Goal: Transaction & Acquisition: Purchase product/service

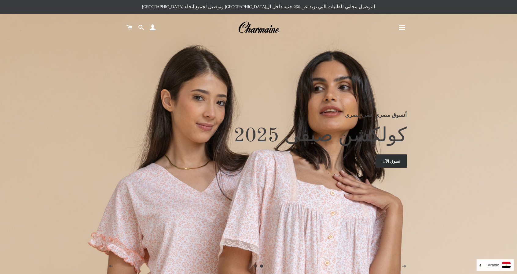
click at [382, 168] on link "تسوق الآن" at bounding box center [391, 161] width 31 height 13
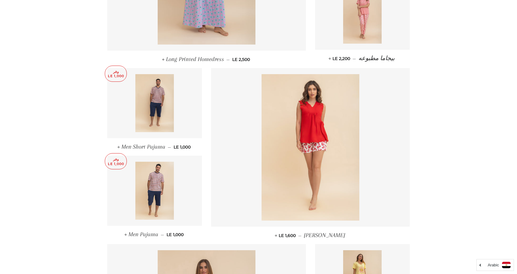
scroll to position [362, 0]
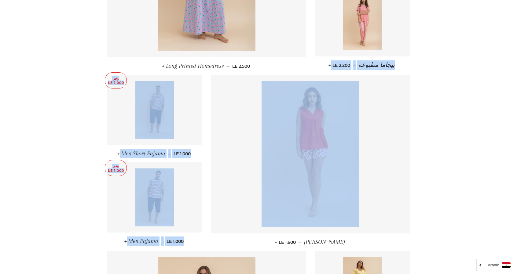
drag, startPoint x: 516, startPoint y: 106, endPoint x: 521, endPoint y: 30, distance: 75.6
click at [516, 30] on html "البحث ابدأ كولكشن الربيع / صيفى25 توسيع القائمة الفرعية كولكشن الربيع / صيفى25 …" at bounding box center [258, 181] width 517 height 1087
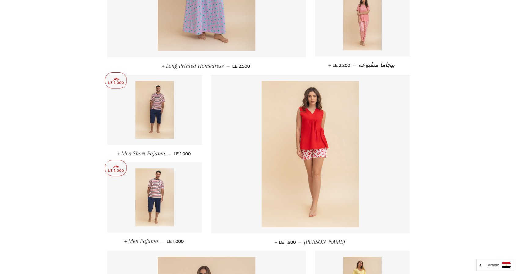
click at [506, 92] on main "كولكشن صيفى 2025 الترتيب حسب ظهرت اكثر المبيعات أبجديا من الألف إلى الياء ابجدي…" at bounding box center [258, 159] width 517 height 961
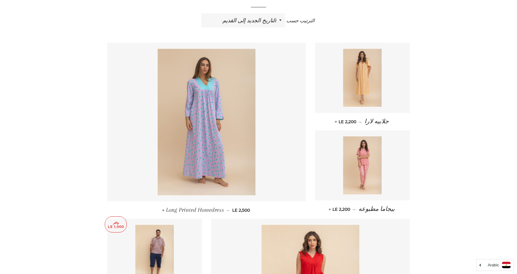
scroll to position [220, 0]
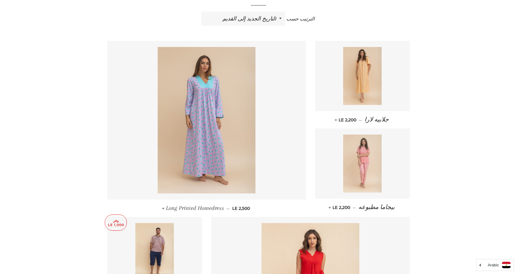
click at [388, 165] on link at bounding box center [362, 164] width 95 height 70
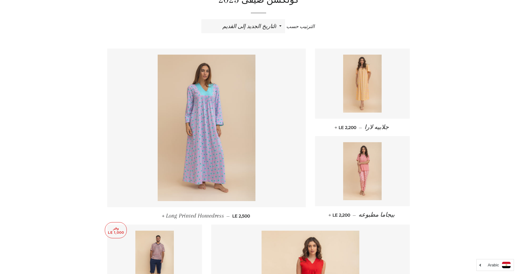
scroll to position [212, 0]
click at [365, 81] on img at bounding box center [362, 84] width 39 height 58
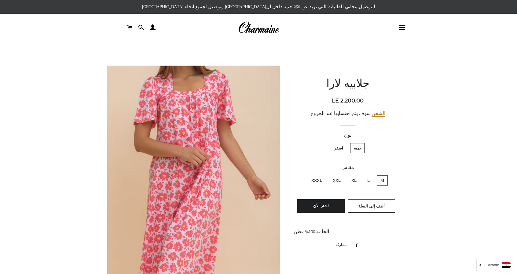
click at [317, 176] on label "XXXL" at bounding box center [317, 181] width 18 height 10
click at [323, 175] on input "XXXL" at bounding box center [323, 175] width 0 height 0
radio input "true"
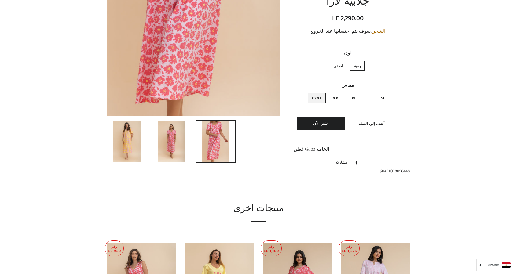
scroll to position [209, 0]
click at [137, 144] on img at bounding box center [126, 140] width 27 height 41
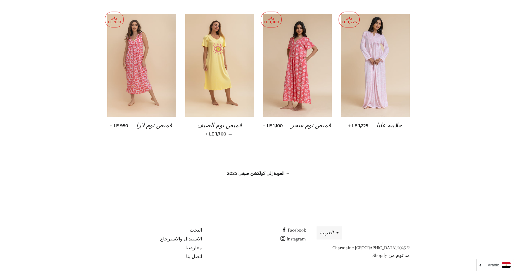
scroll to position [198, 0]
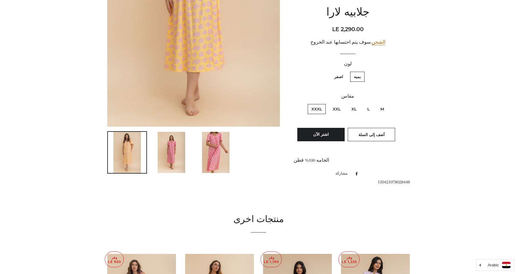
drag, startPoint x: 516, startPoint y: 111, endPoint x: 521, endPoint y: 126, distance: 15.6
click at [516, 126] on html "البحث ابدأ كولكشن الربيع / صيفى25 توسيع القائمة الفرعية كولكشن الربيع / صيفى25 …" at bounding box center [258, 158] width 517 height 712
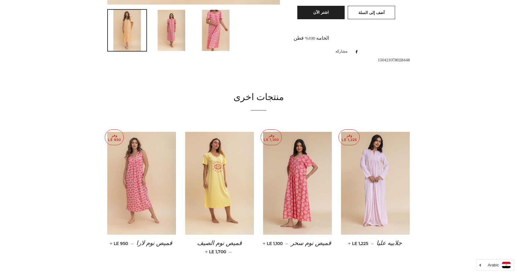
scroll to position [321, 0]
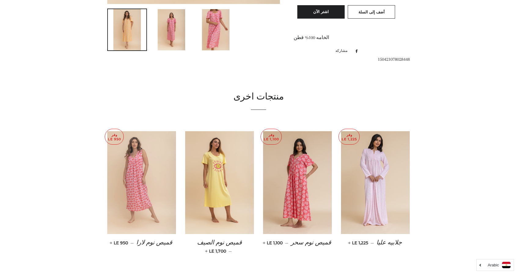
click at [162, 170] on img at bounding box center [141, 182] width 69 height 103
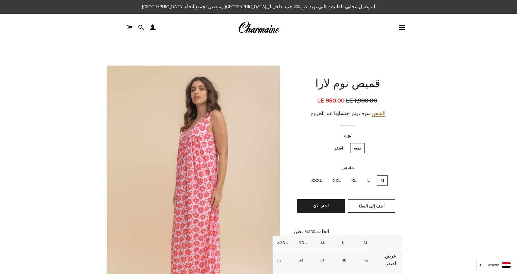
click at [316, 182] on label "XXXL" at bounding box center [317, 181] width 18 height 10
click at [323, 175] on input "XXXL" at bounding box center [323, 175] width 0 height 0
radio input "true"
click at [348, 95] on div "قميص نوم لارا السعر العادي LE 1,990.00 السعر بعد الخصم LE 995.00 سعر الوحدة / ف…" at bounding box center [347, 194] width 108 height 256
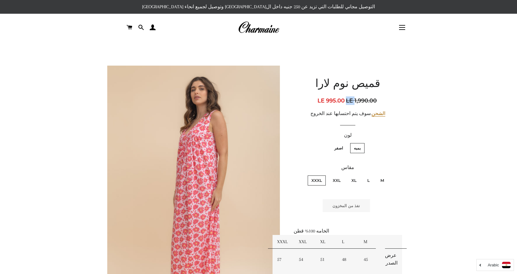
click at [348, 95] on div "قميص نوم لارا السعر العادي LE 1,990.00 السعر بعد الخصم LE 995.00 سعر الوحدة / ف…" at bounding box center [347, 194] width 108 height 256
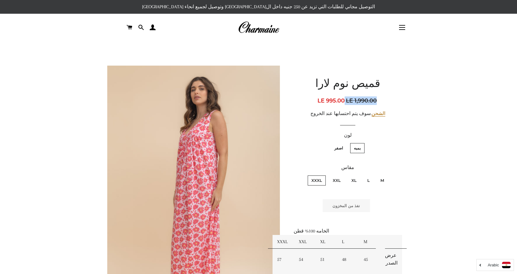
click at [348, 95] on div "قميص نوم لارا السعر العادي LE 1,990.00 السعر بعد الخصم LE 995.00 سعر الوحدة / ف…" at bounding box center [347, 194] width 108 height 256
click at [349, 86] on h1 "قميص نوم لارا" at bounding box center [347, 84] width 108 height 15
drag, startPoint x: 349, startPoint y: 86, endPoint x: 350, endPoint y: 107, distance: 20.8
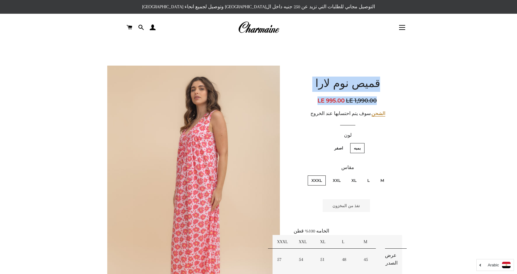
click at [350, 107] on div "قميص نوم لارا السعر العادي LE 1,990.00 السعر بعد الخصم LE 995.00 سعر الوحدة / ف…" at bounding box center [347, 194] width 108 height 256
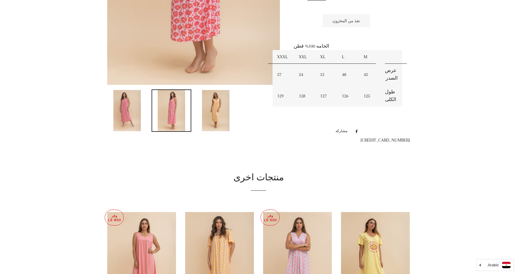
scroll to position [412, 0]
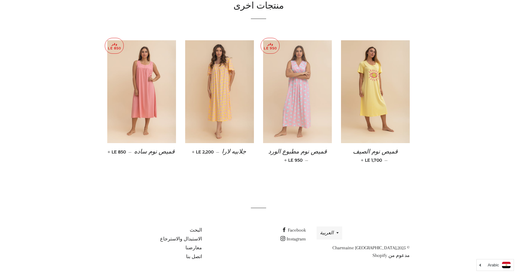
click at [303, 104] on img at bounding box center [297, 91] width 69 height 103
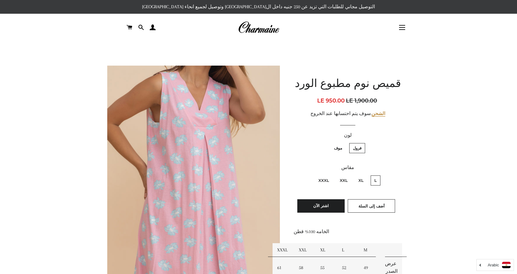
click at [326, 180] on label "XXXL" at bounding box center [324, 181] width 18 height 10
click at [330, 175] on input "XXXL" at bounding box center [330, 175] width 0 height 0
radio input "true"
click at [378, 175] on input "L" at bounding box center [378, 175] width 0 height 0
radio input "true"
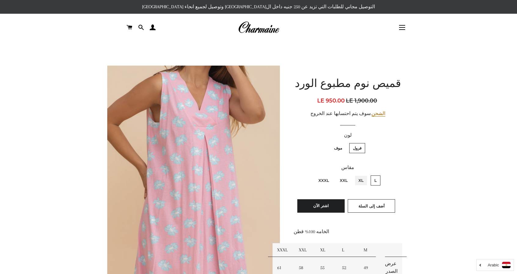
click at [365, 175] on input "XL" at bounding box center [365, 175] width 0 height 0
radio input "true"
click at [401, 31] on button "التنقل في الموقع" at bounding box center [401, 27] width 15 height 15
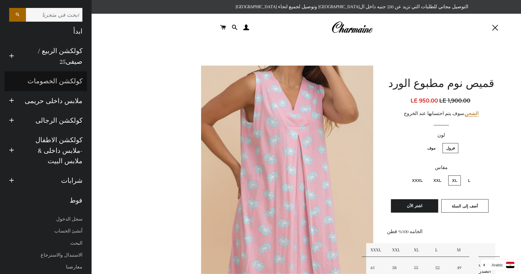
click at [59, 71] on link "كولكشن الخصومات" at bounding box center [46, 81] width 82 height 20
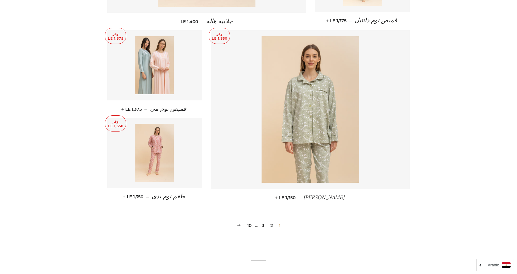
scroll to position [776, 0]
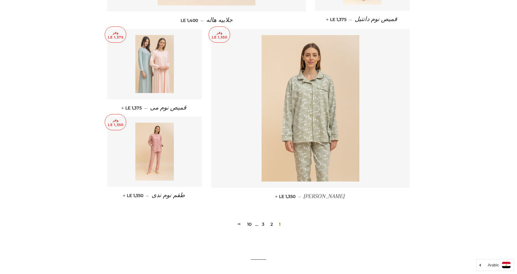
click at [163, 49] on img at bounding box center [154, 64] width 39 height 58
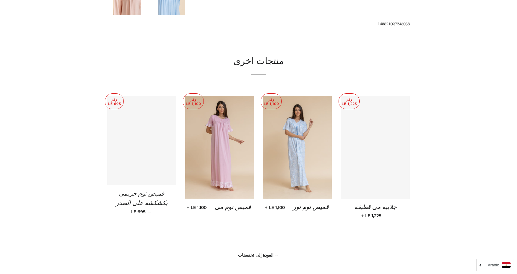
scroll to position [415, 0]
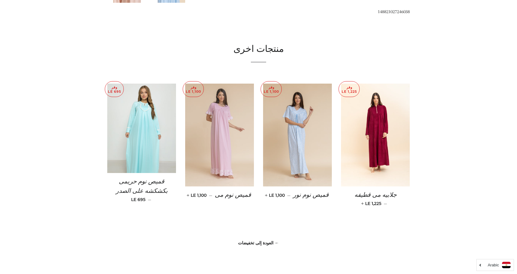
click at [217, 153] on img at bounding box center [219, 135] width 69 height 103
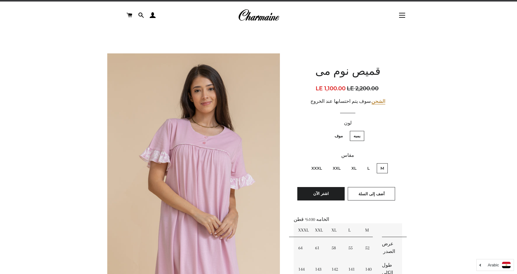
scroll to position [24, 0]
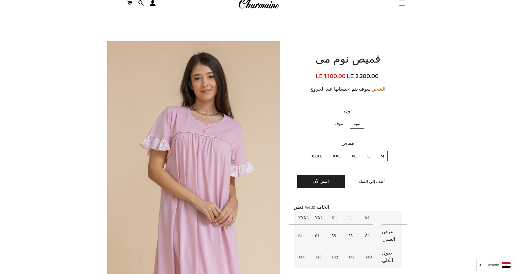
click at [318, 160] on label "XXXL" at bounding box center [317, 156] width 18 height 10
click at [323, 151] on input "XXXL" at bounding box center [323, 150] width 0 height 0
radio input "true"
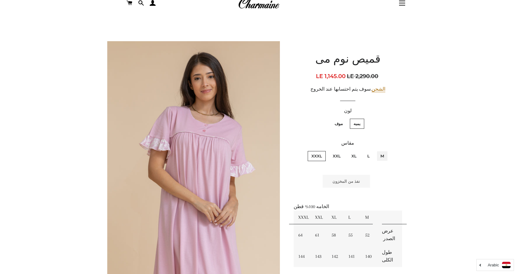
click at [385, 150] on input "M" at bounding box center [385, 150] width 0 height 0
radio input "true"
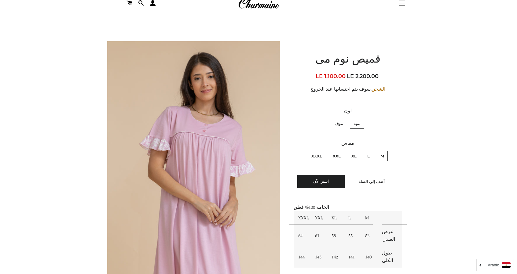
click at [371, 150] on input "L" at bounding box center [371, 150] width 0 height 0
radio input "true"
click at [358, 150] on input "XL" at bounding box center [358, 150] width 0 height 0
radio input "true"
click at [342, 150] on input "XXL" at bounding box center [342, 150] width 0 height 0
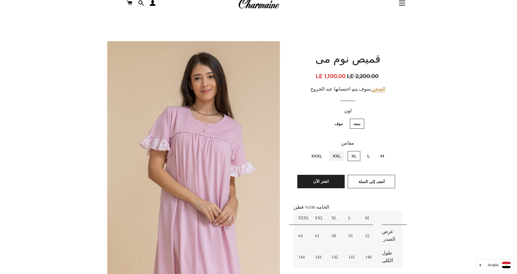
radio input "true"
click at [323, 150] on input "XXXL" at bounding box center [323, 150] width 0 height 0
radio input "true"
click at [385, 150] on input "M" at bounding box center [385, 150] width 0 height 0
radio input "true"
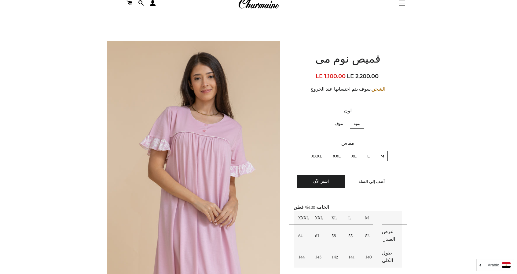
click at [371, 150] on input "L" at bounding box center [371, 150] width 0 height 0
radio input "true"
click at [358, 150] on input "XL" at bounding box center [358, 150] width 0 height 0
radio input "true"
click at [342, 150] on input "XXL" at bounding box center [342, 150] width 0 height 0
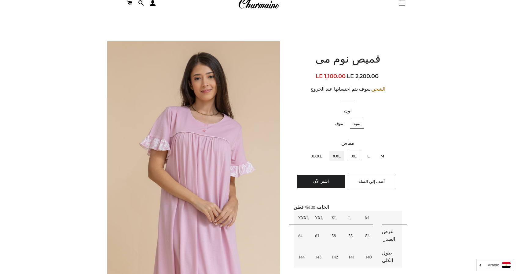
radio input "true"
click at [323, 150] on input "XXXL" at bounding box center [323, 150] width 0 height 0
radio input "true"
click at [385, 150] on input "M" at bounding box center [385, 150] width 0 height 0
radio input "true"
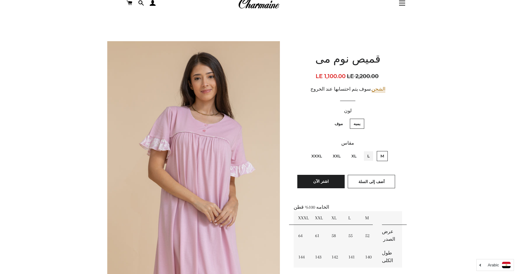
click at [371, 150] on input "L" at bounding box center [371, 150] width 0 height 0
radio input "true"
click at [358, 150] on input "XL" at bounding box center [358, 150] width 0 height 0
radio input "true"
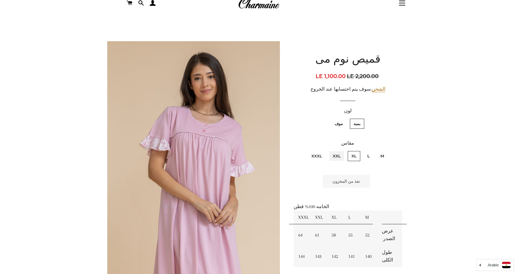
click at [342, 150] on input "XXL" at bounding box center [342, 150] width 0 height 0
radio input "true"
click at [358, 150] on input "XL" at bounding box center [358, 150] width 0 height 0
radio input "true"
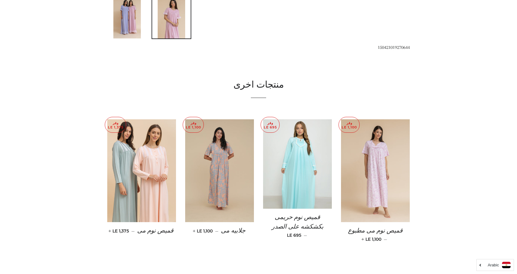
scroll to position [379, 0]
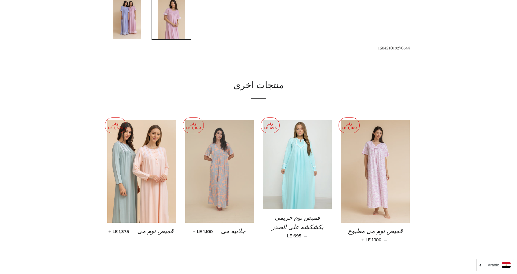
click at [223, 166] on img at bounding box center [219, 171] width 69 height 103
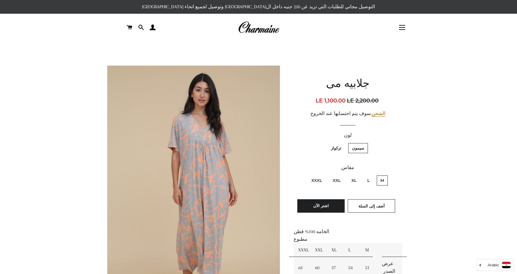
click at [317, 176] on label "XXXL" at bounding box center [317, 181] width 18 height 10
click at [323, 175] on input "XXXL" at bounding box center [323, 175] width 0 height 0
radio input "true"
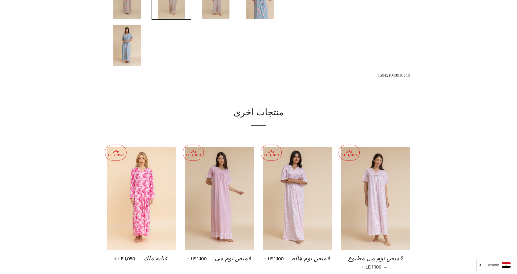
scroll to position [352, 0]
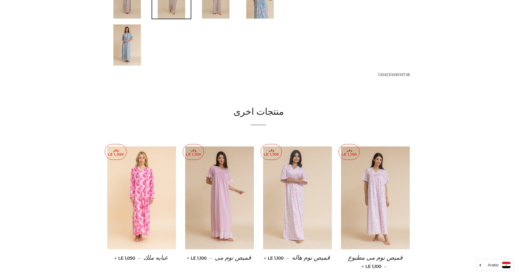
click at [316, 193] on img at bounding box center [297, 198] width 69 height 103
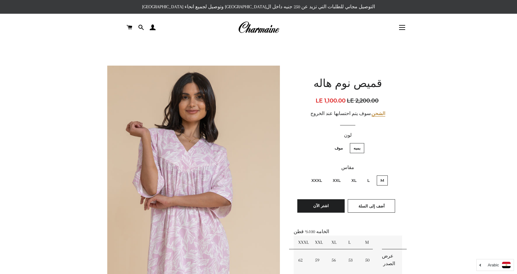
click at [311, 178] on label "XXXL" at bounding box center [317, 181] width 18 height 10
click at [323, 175] on input "XXXL" at bounding box center [323, 175] width 0 height 0
radio input "true"
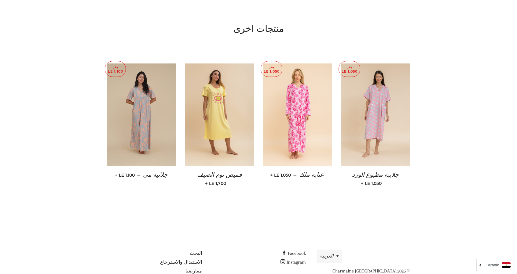
scroll to position [397, 0]
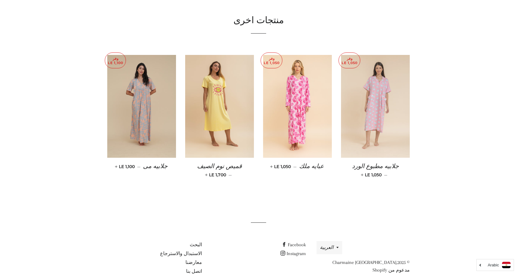
click at [368, 119] on img at bounding box center [375, 106] width 69 height 103
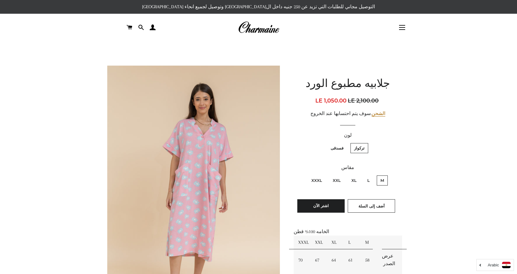
click at [318, 182] on label "XXXL" at bounding box center [317, 181] width 18 height 10
click at [323, 175] on input "XXXL" at bounding box center [323, 175] width 0 height 0
radio input "true"
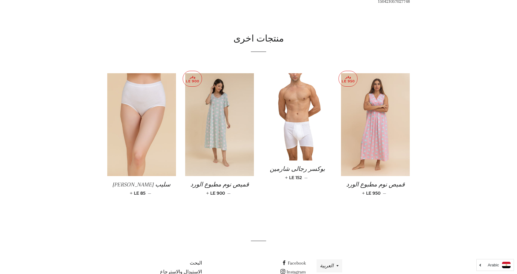
scroll to position [450, 0]
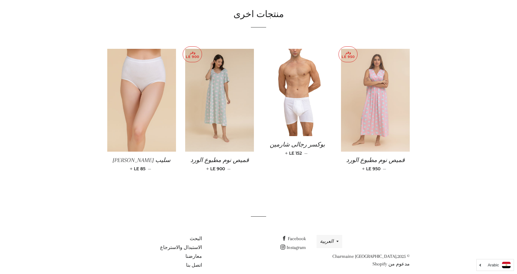
click at [382, 99] on img at bounding box center [375, 100] width 69 height 103
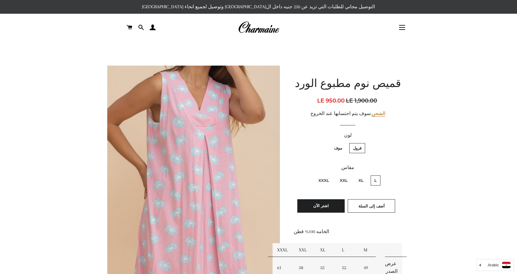
click at [323, 181] on label "XXXL" at bounding box center [324, 181] width 18 height 10
click at [330, 175] on input "XXXL" at bounding box center [330, 175] width 0 height 0
radio input "true"
